Goal: Obtain resource: Download file/media

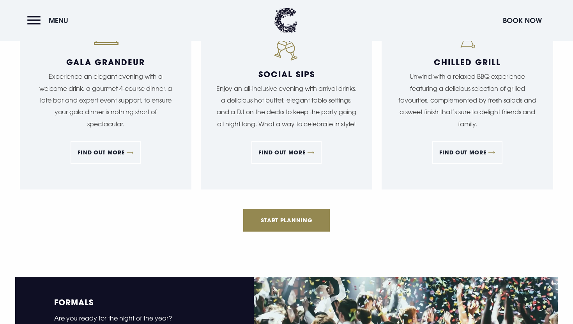
scroll to position [907, 0]
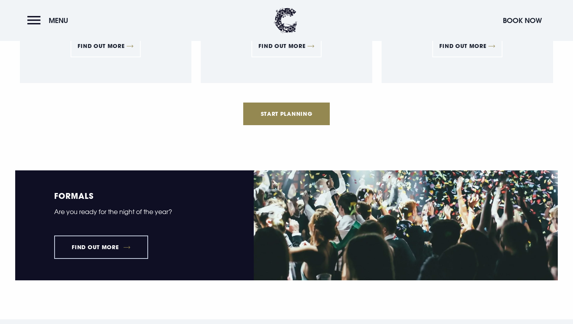
click at [130, 242] on link "Find out more" at bounding box center [101, 247] width 94 height 23
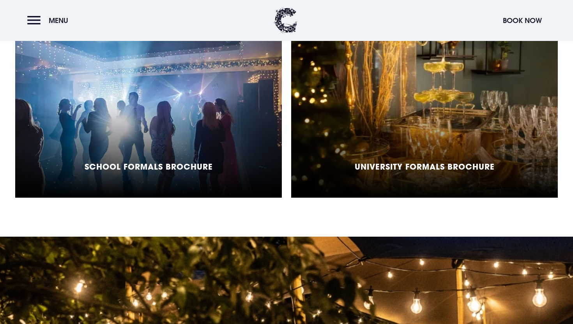
scroll to position [626, 0]
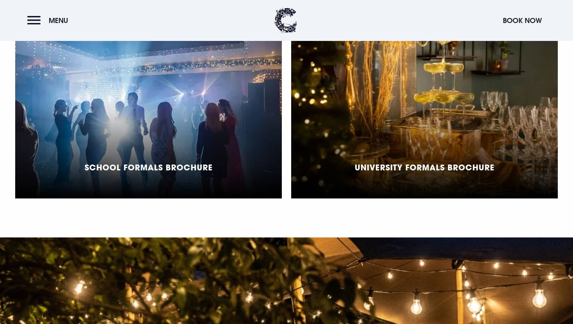
click at [172, 189] on div "School Formals Brochure" at bounding box center [148, 101] width 267 height 195
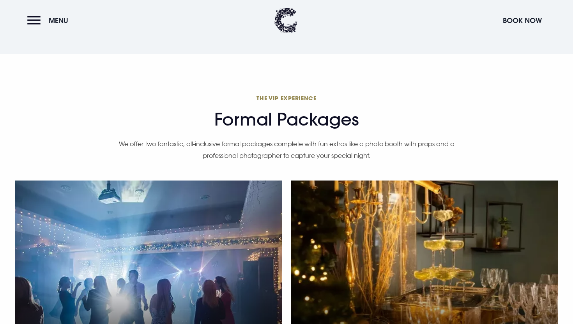
scroll to position [436, 0]
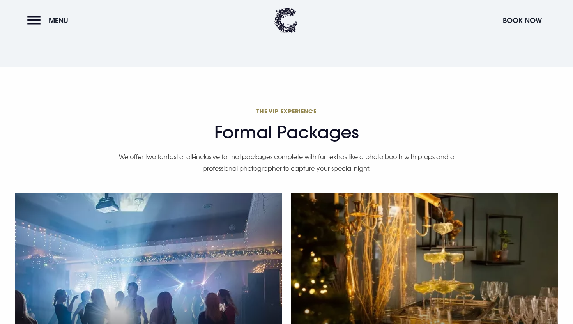
click at [266, 278] on div "School Formals Brochure" at bounding box center [148, 290] width 267 height 195
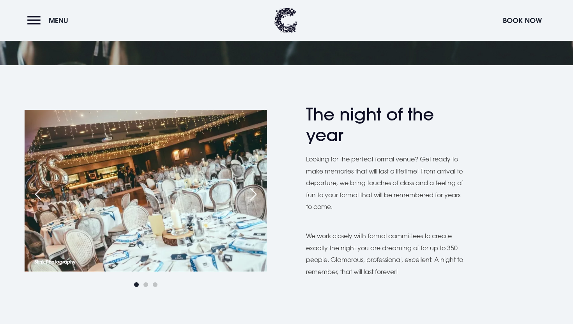
scroll to position [89, 0]
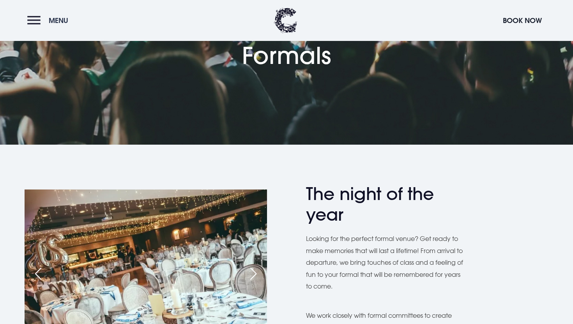
click at [71, 24] on button "Menu" at bounding box center [49, 20] width 45 height 17
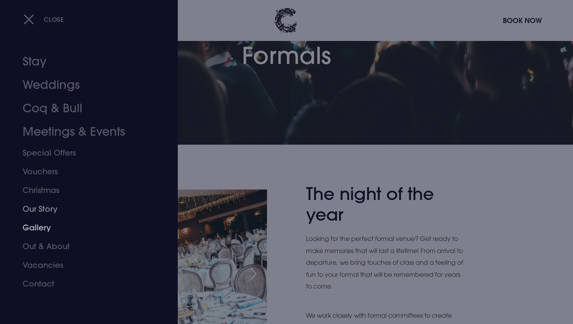
click at [42, 227] on link "Gallery" at bounding box center [84, 227] width 123 height 19
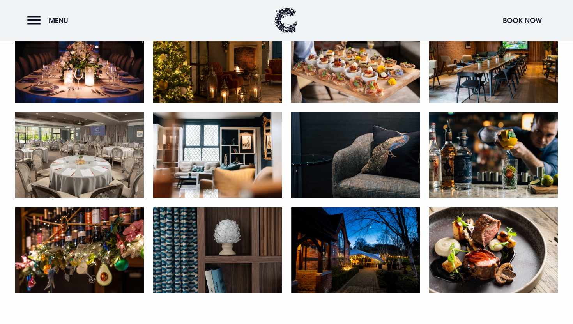
scroll to position [1398, 0]
